Goal: Register for event/course

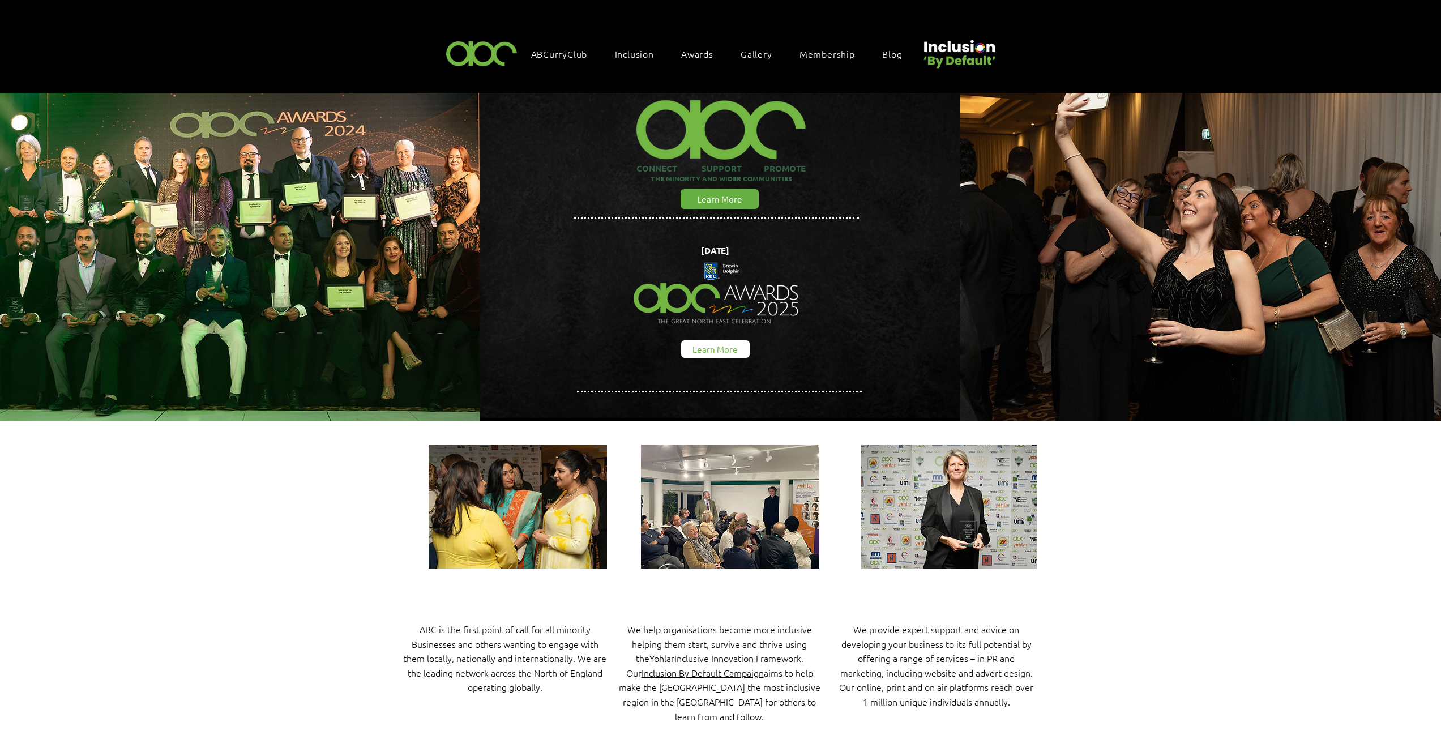
click at [722, 346] on span "Learn More" at bounding box center [714, 349] width 45 height 12
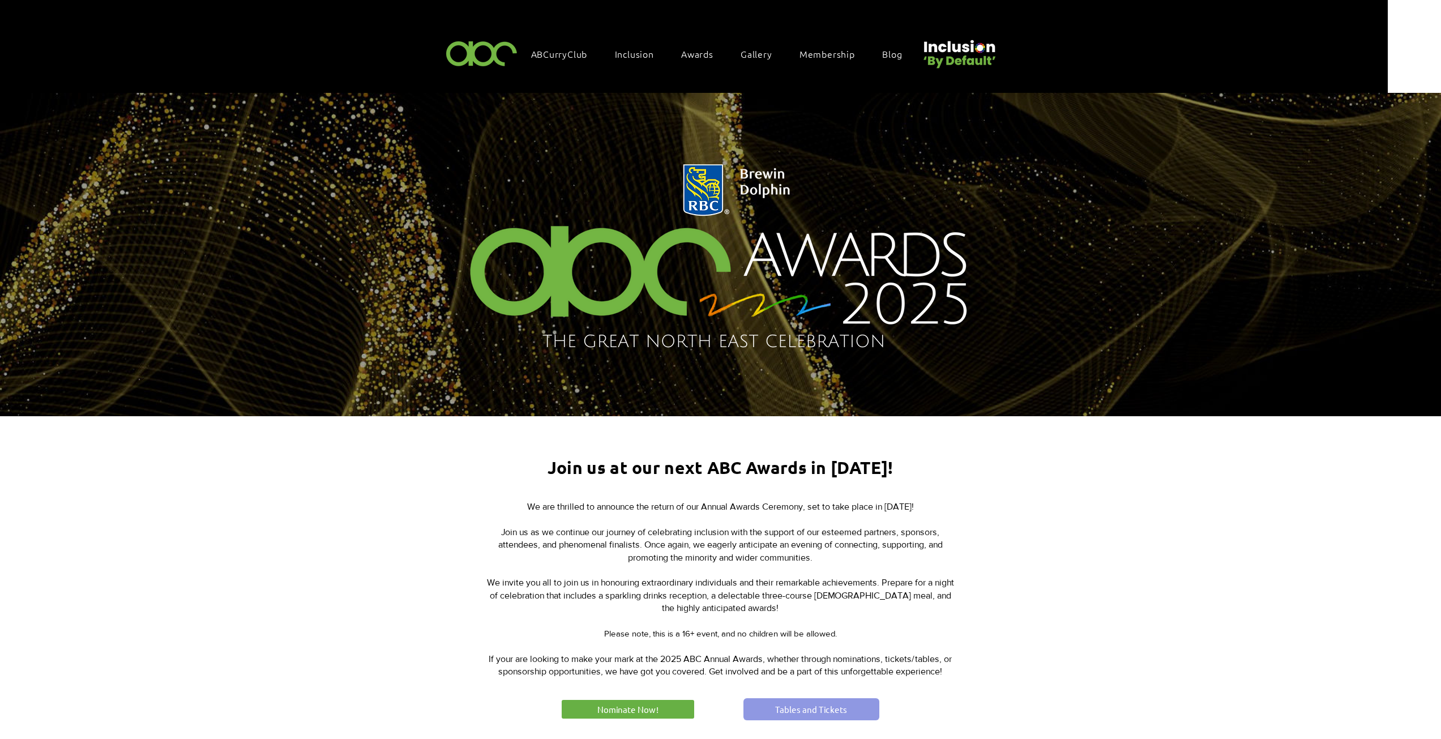
click at [820, 704] on span "Tables and Tickets" at bounding box center [811, 709] width 72 height 12
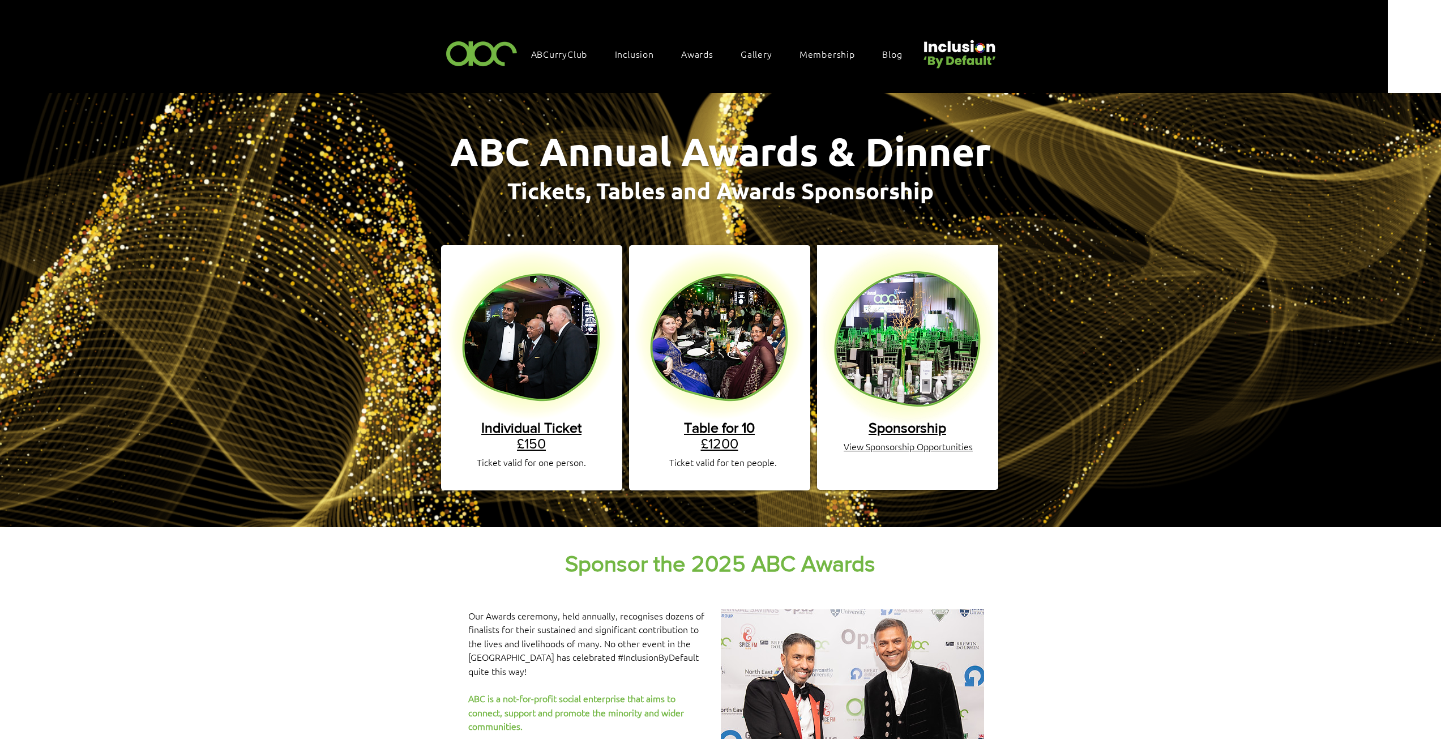
click at [532, 422] on span "Individual Ticket" at bounding box center [531, 428] width 100 height 16
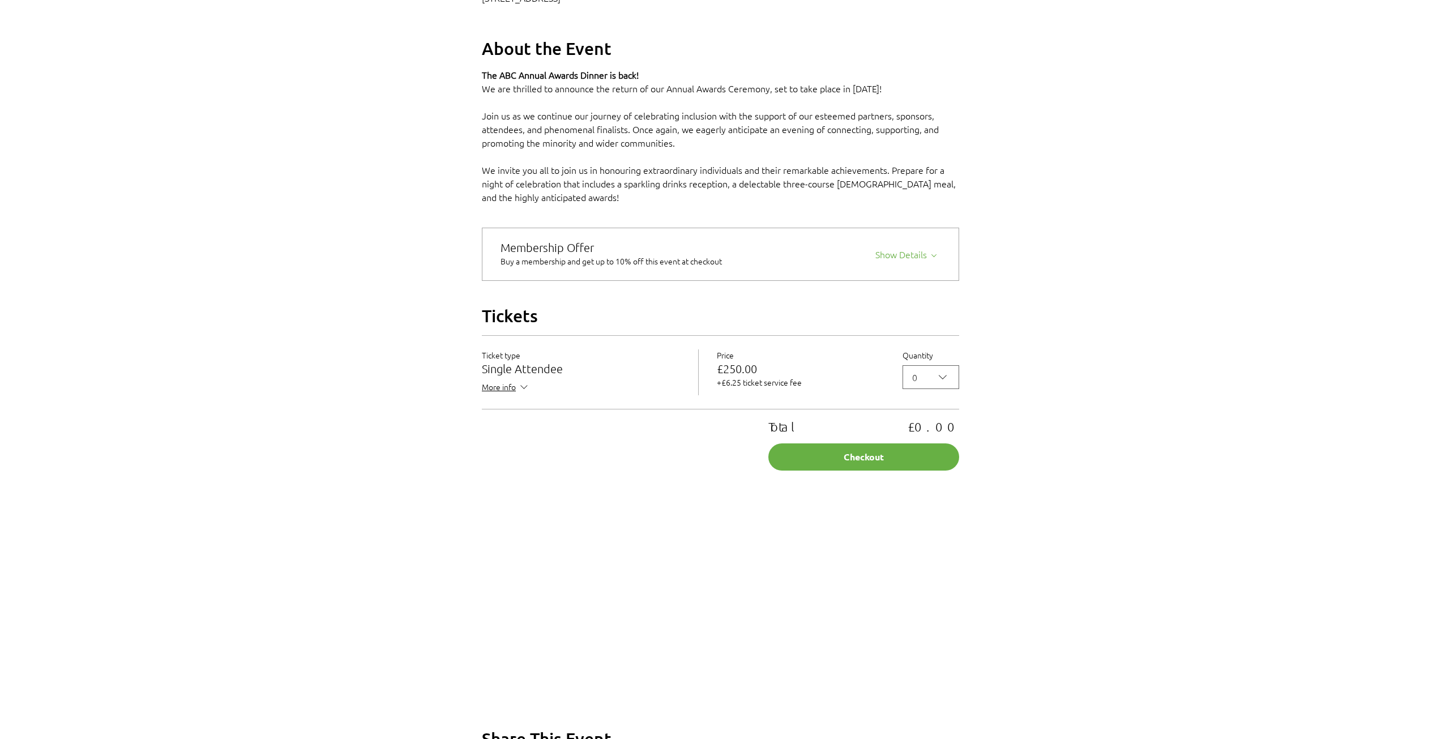
scroll to position [736, 0]
